Goal: Navigation & Orientation: Go to known website

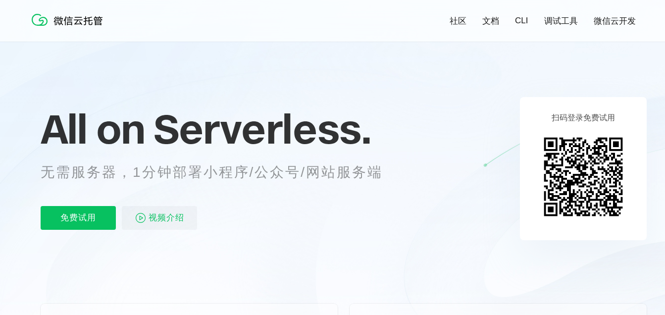
scroll to position [66, 0]
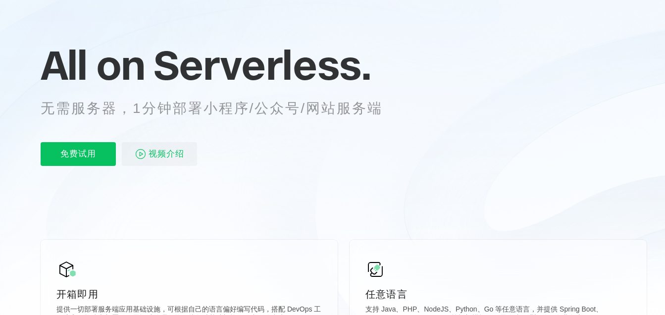
scroll to position [132, 0]
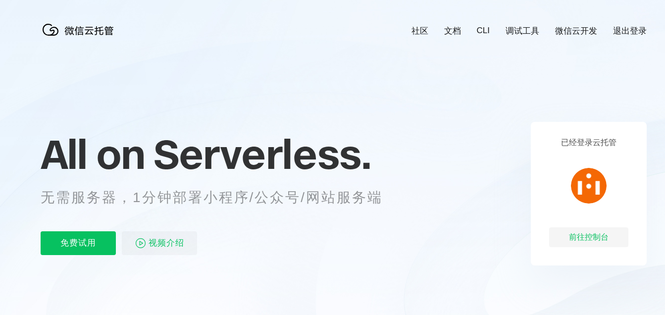
scroll to position [0, 1762]
click at [591, 238] on div "前往控制台" at bounding box center [588, 237] width 79 height 20
